Goal: Information Seeking & Learning: Learn about a topic

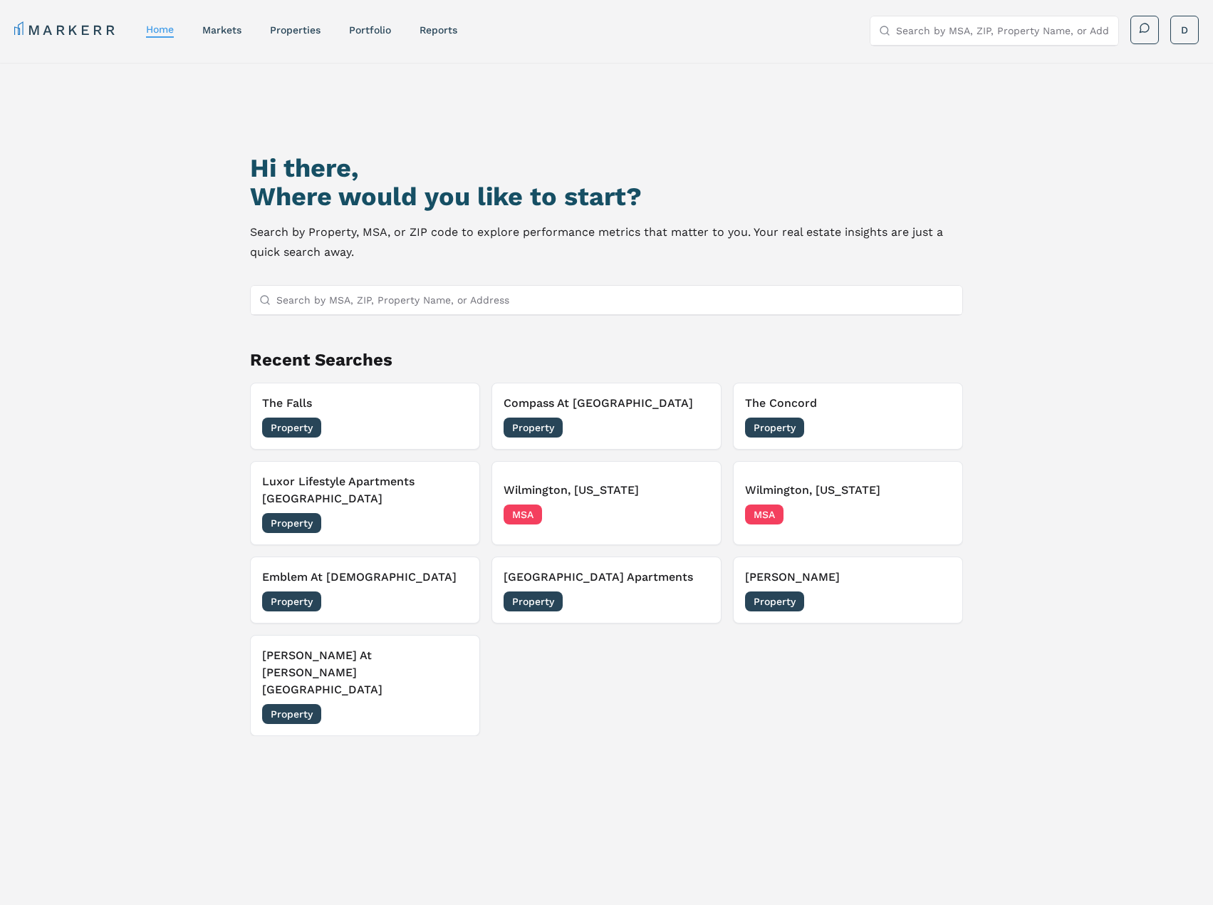
click at [509, 311] on input "Search by MSA, ZIP, Property Name, or Address" at bounding box center [614, 300] width 677 height 28
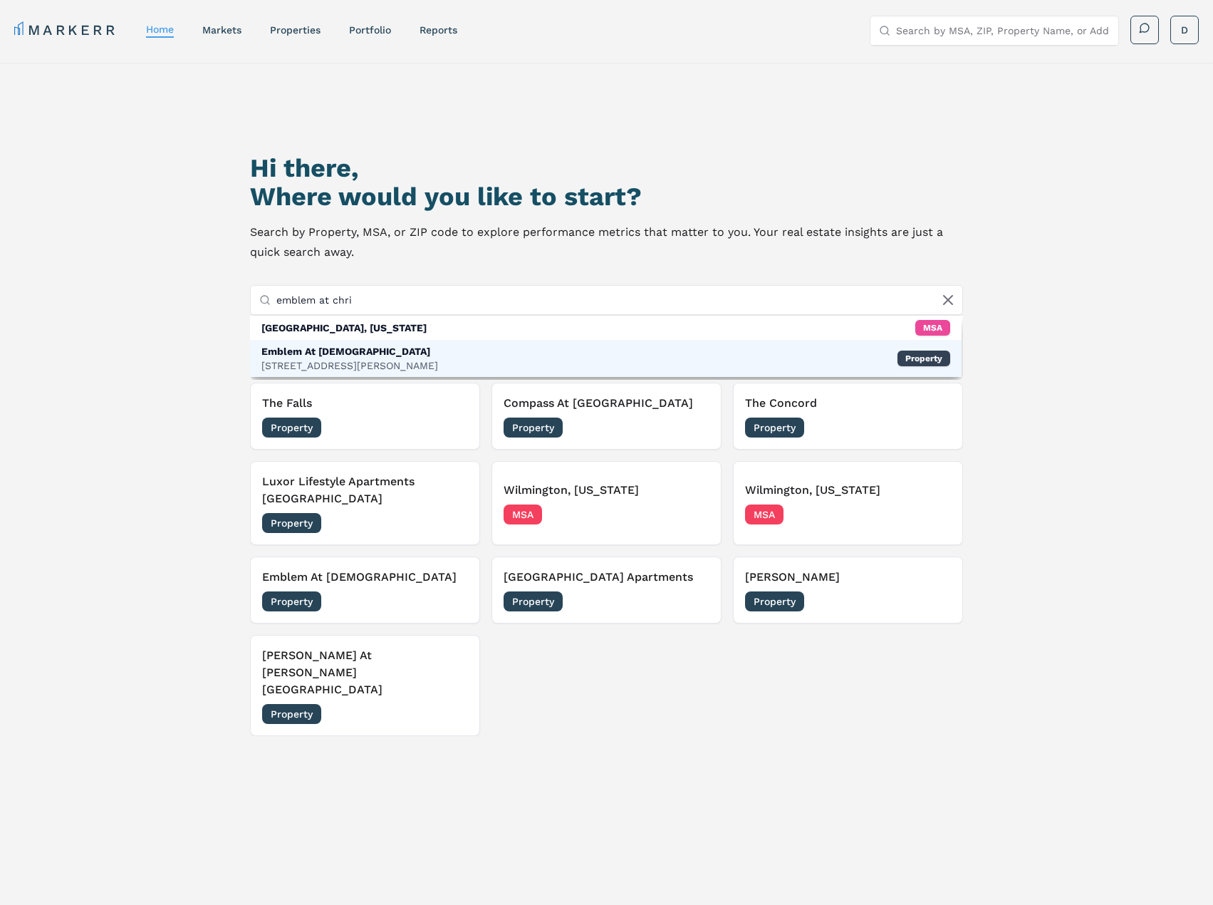
type input "emblem at chri"
click at [506, 353] on div "Emblem At [DEMOGRAPHIC_DATA] [STREET_ADDRESS][PERSON_NAME] Property" at bounding box center [605, 358] width 711 height 37
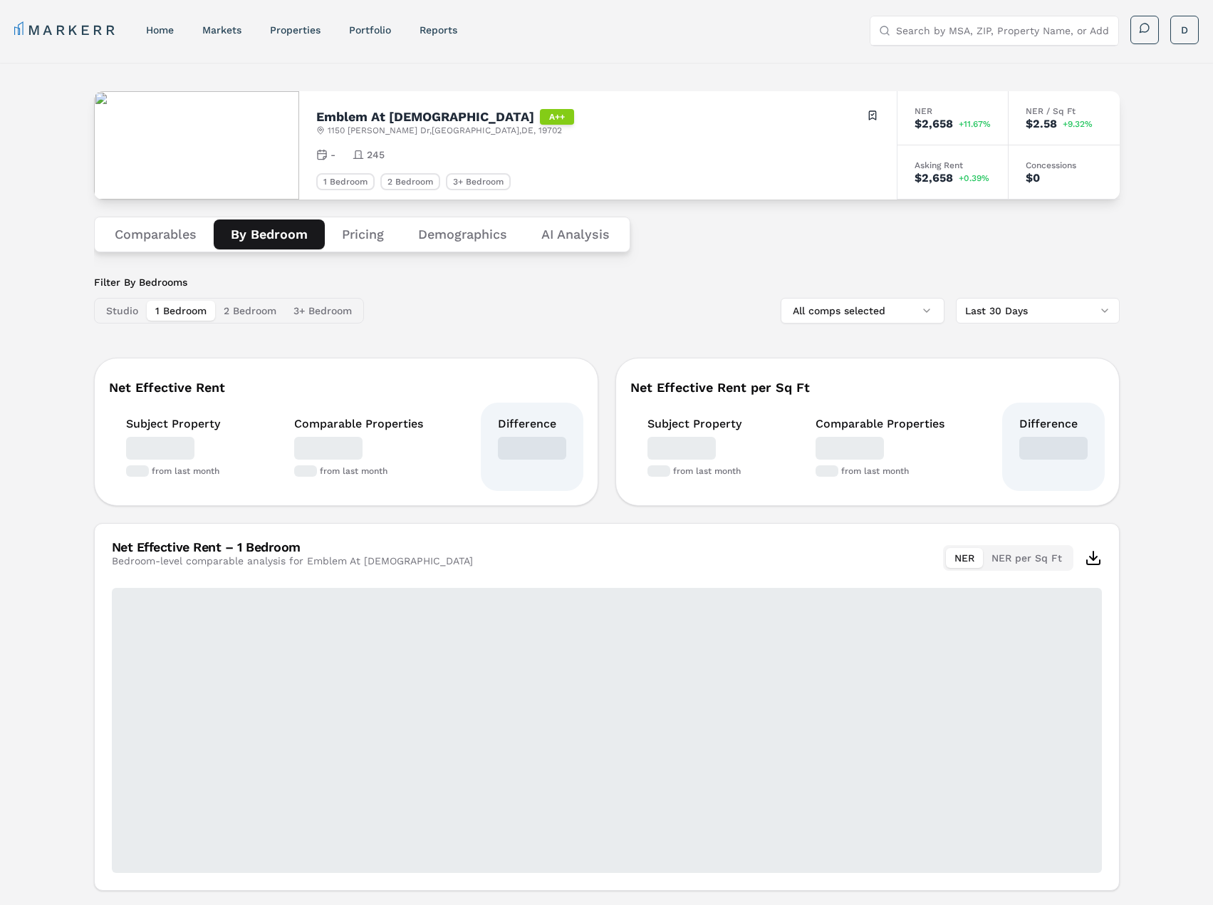
click at [264, 235] on button "By Bedroom" at bounding box center [269, 234] width 111 height 30
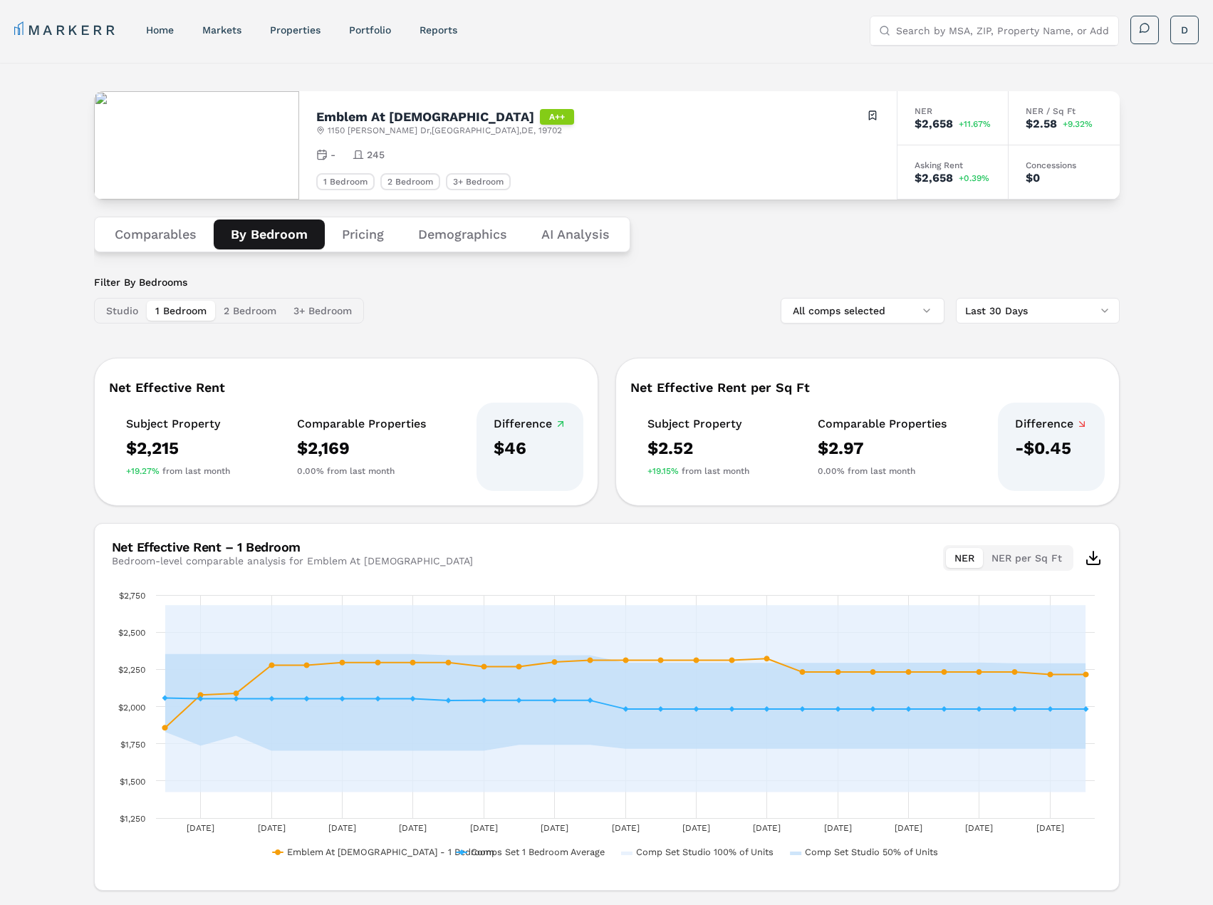
scroll to position [40, 0]
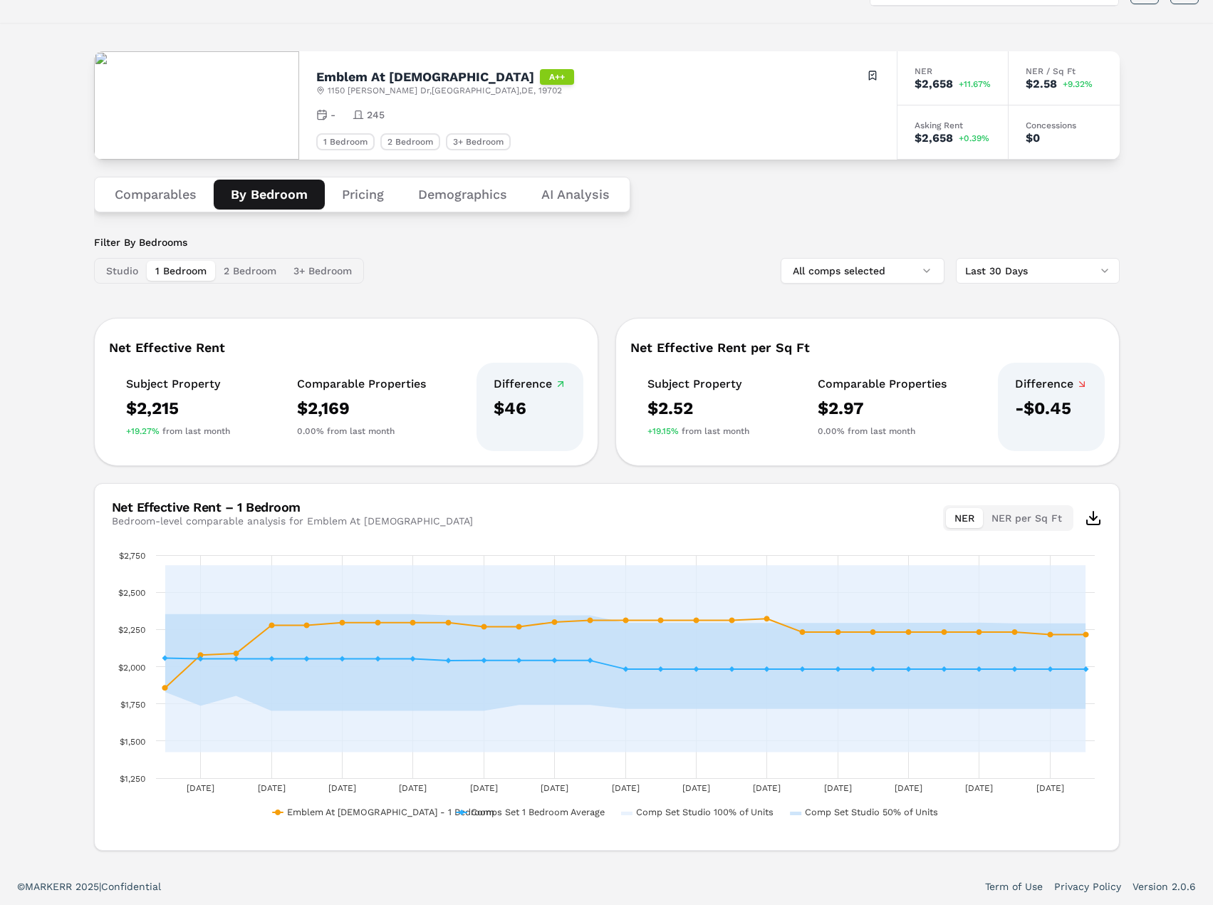
click at [134, 185] on button "Comparables" at bounding box center [156, 195] width 116 height 30
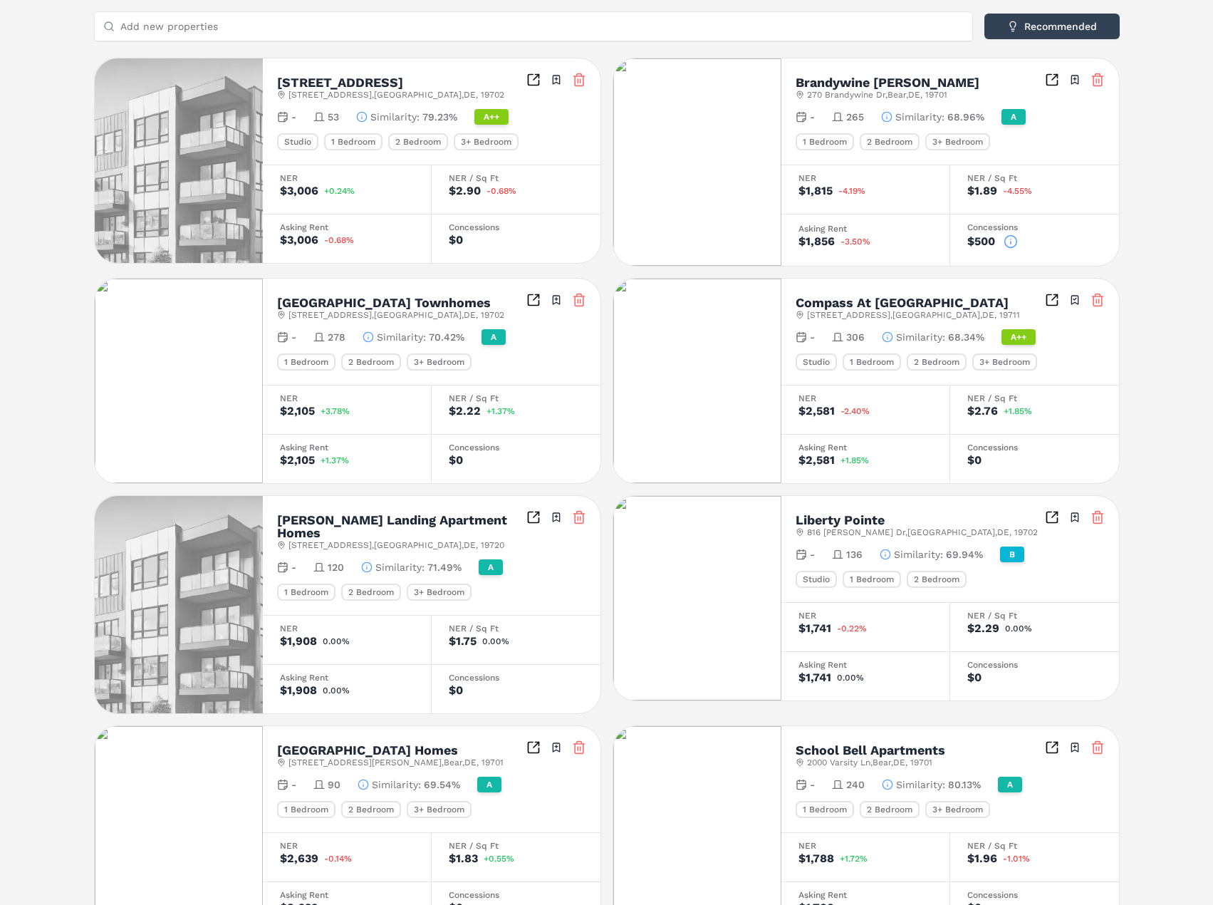
scroll to position [38, 0]
